Goal: Use online tool/utility

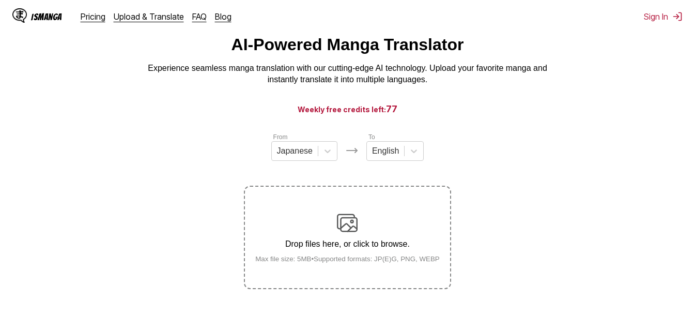
scroll to position [52, 0]
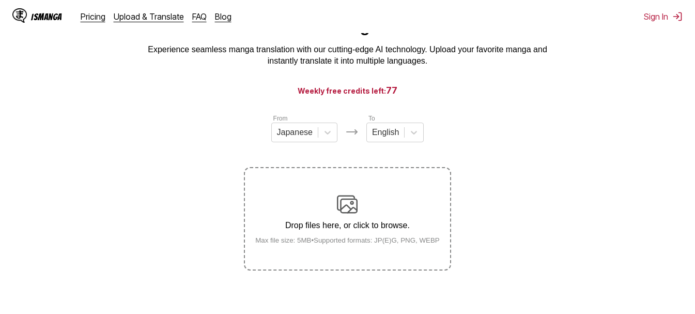
click at [367, 214] on div "Drop files here, or click to browse. Max file size: 5MB • Supported formats: JP…" at bounding box center [347, 219] width 201 height 50
click at [0, 0] on input "Drop files here, or click to browse. Max file size: 5MB • Supported formats: JP…" at bounding box center [0, 0] width 0 height 0
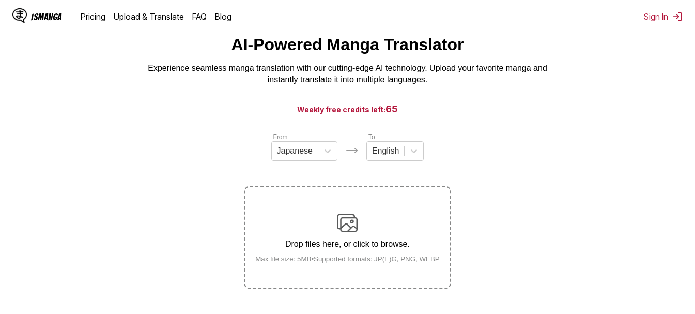
scroll to position [29, 0]
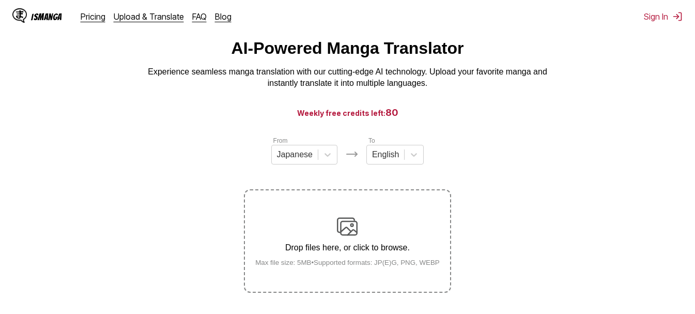
scroll to position [81, 0]
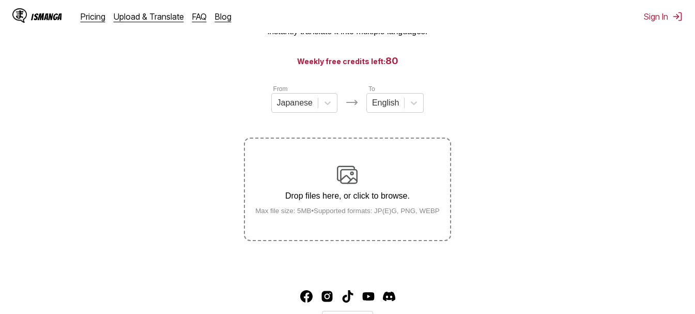
click at [386, 185] on div "Drop files here, or click to browse. Max file size: 5MB • Supported formats: JP…" at bounding box center [347, 189] width 201 height 50
click at [0, 0] on input "Drop files here, or click to browse. Max file size: 5MB • Supported formats: JP…" at bounding box center [0, 0] width 0 height 0
